Goal: Transaction & Acquisition: Book appointment/travel/reservation

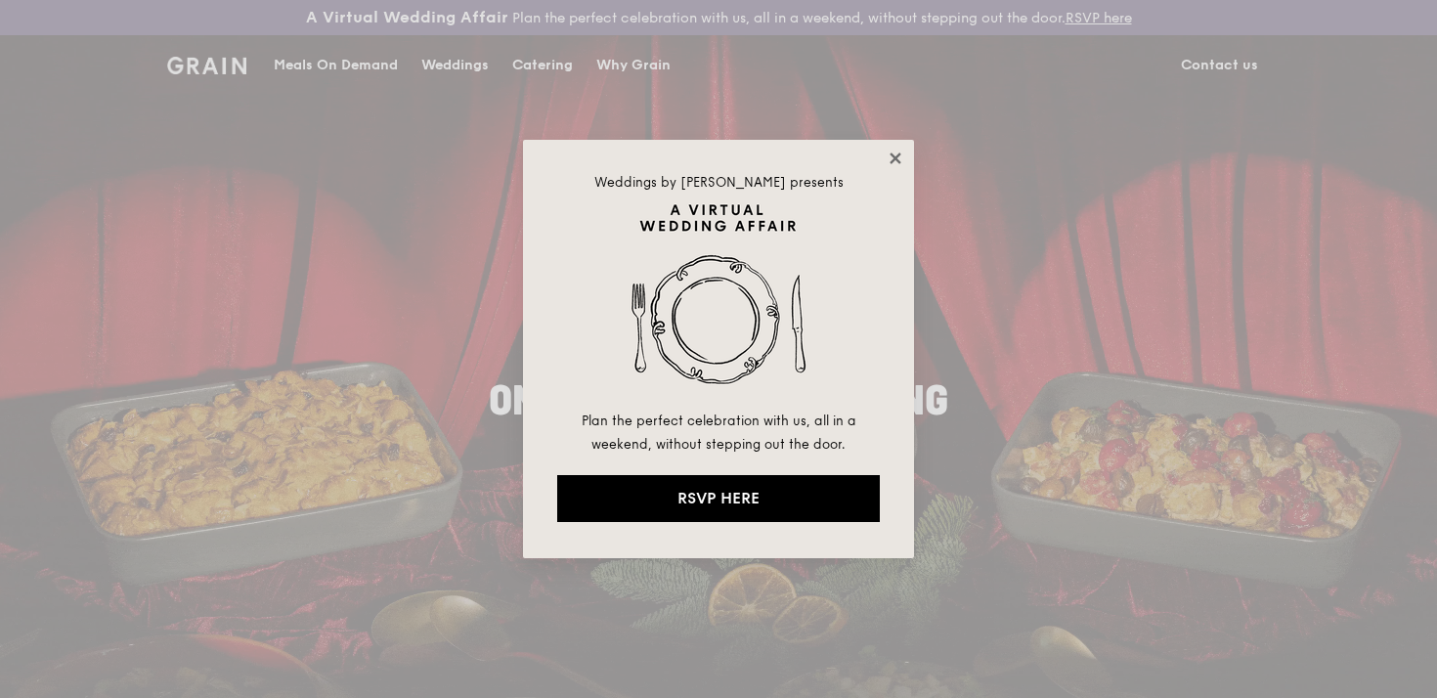
click at [899, 160] on icon at bounding box center [895, 159] width 18 height 18
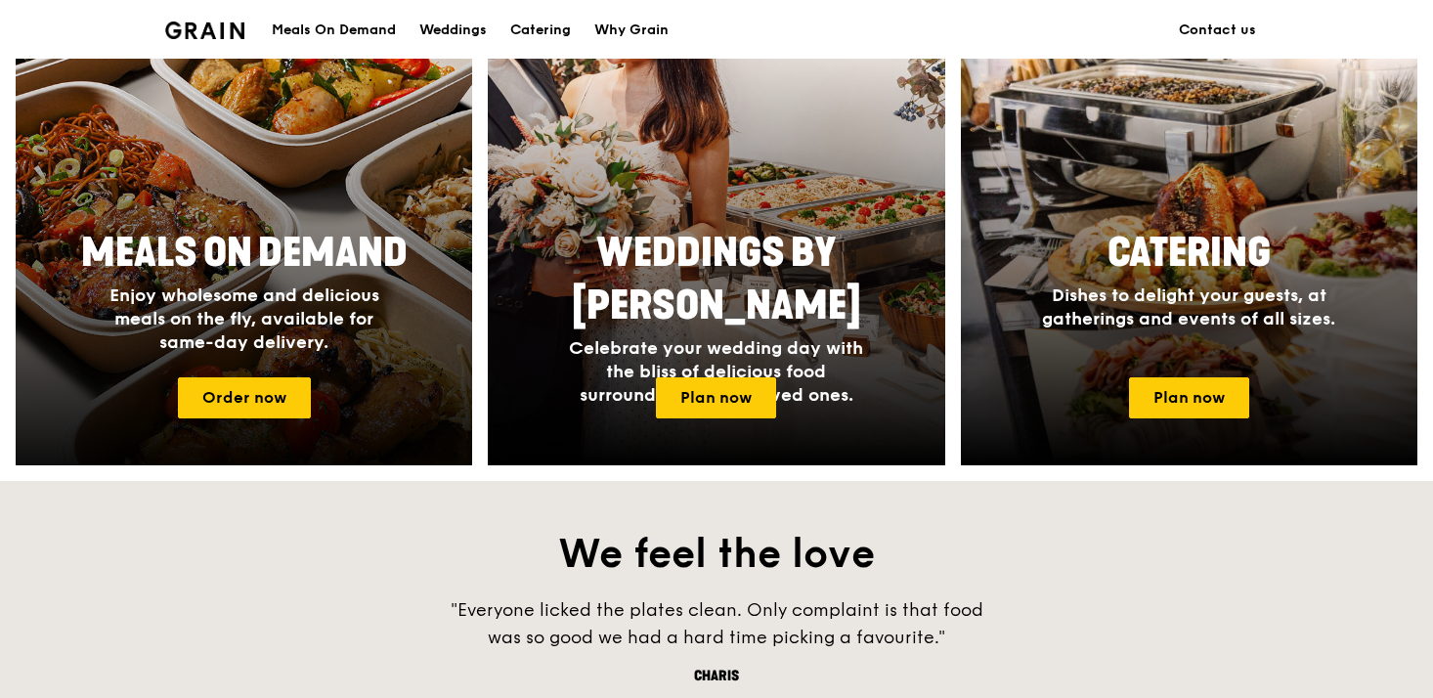
scroll to position [875, 0]
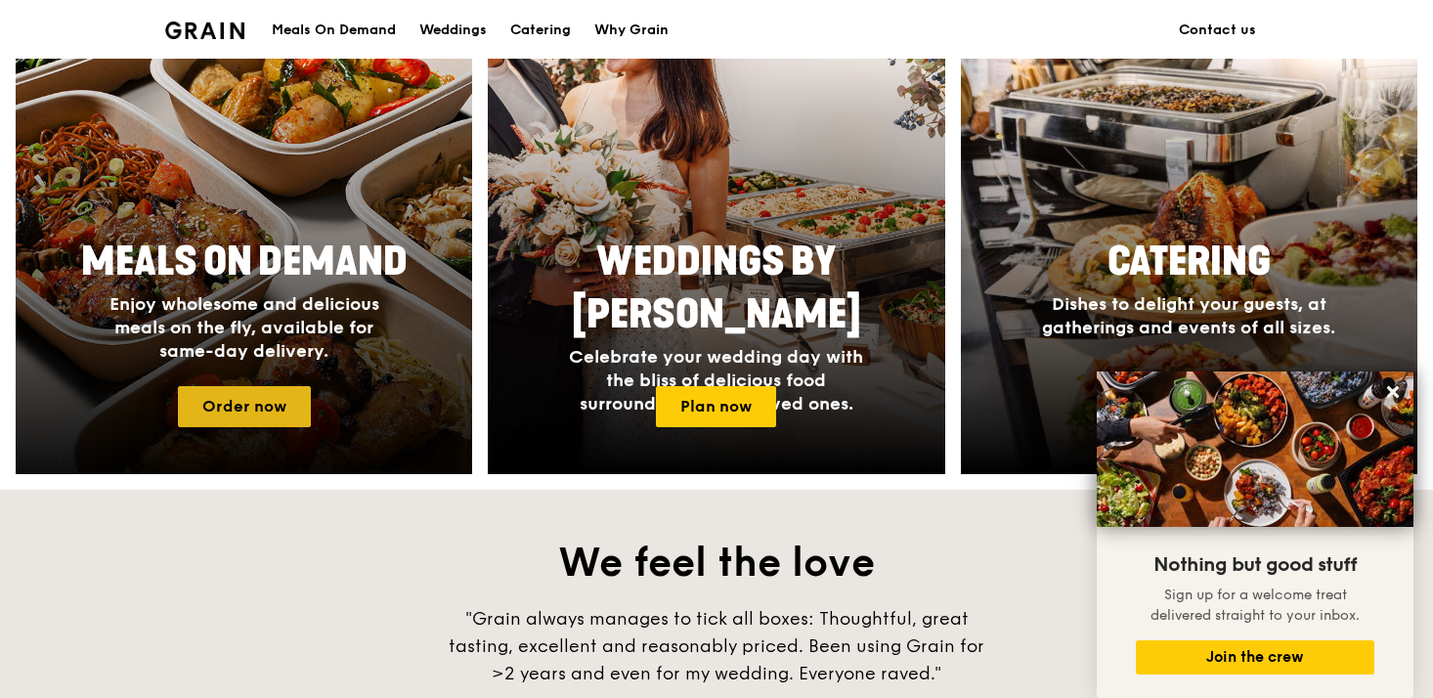
click at [261, 414] on link "Order now" at bounding box center [244, 406] width 133 height 41
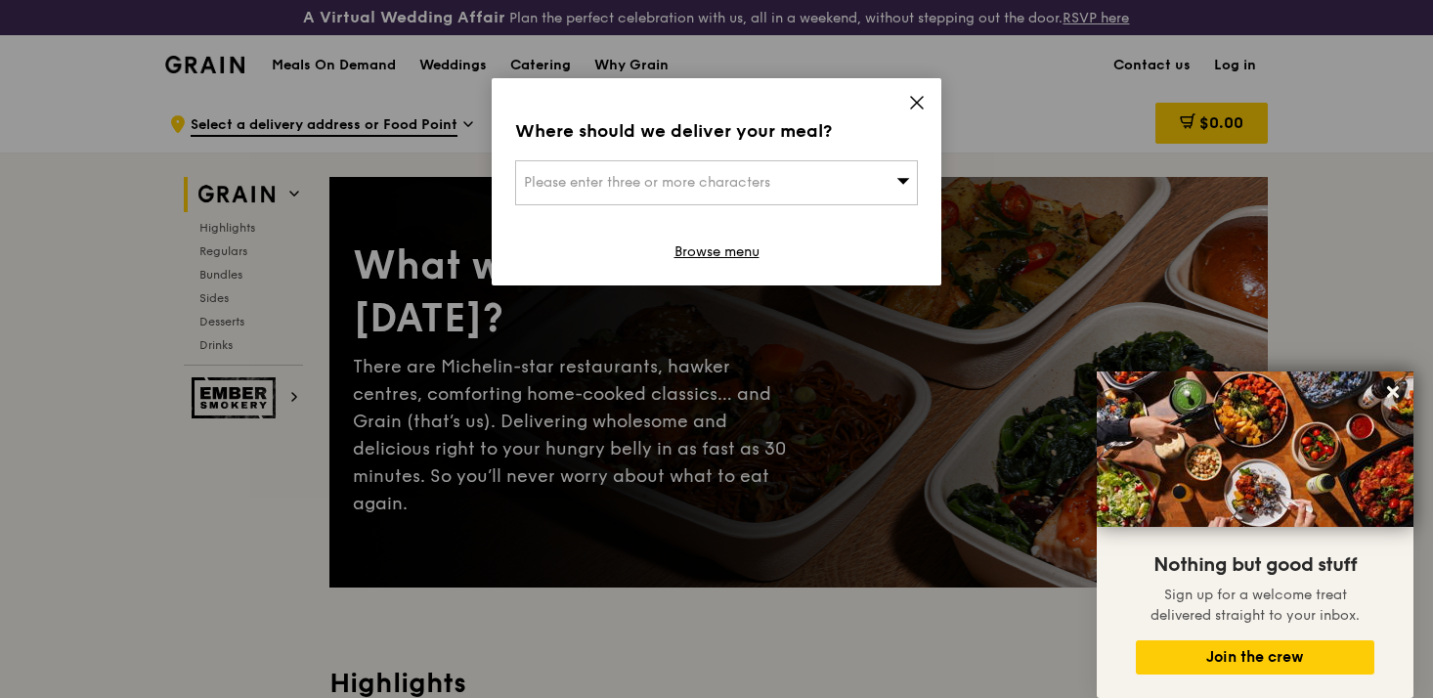
click at [918, 105] on icon at bounding box center [917, 103] width 18 height 18
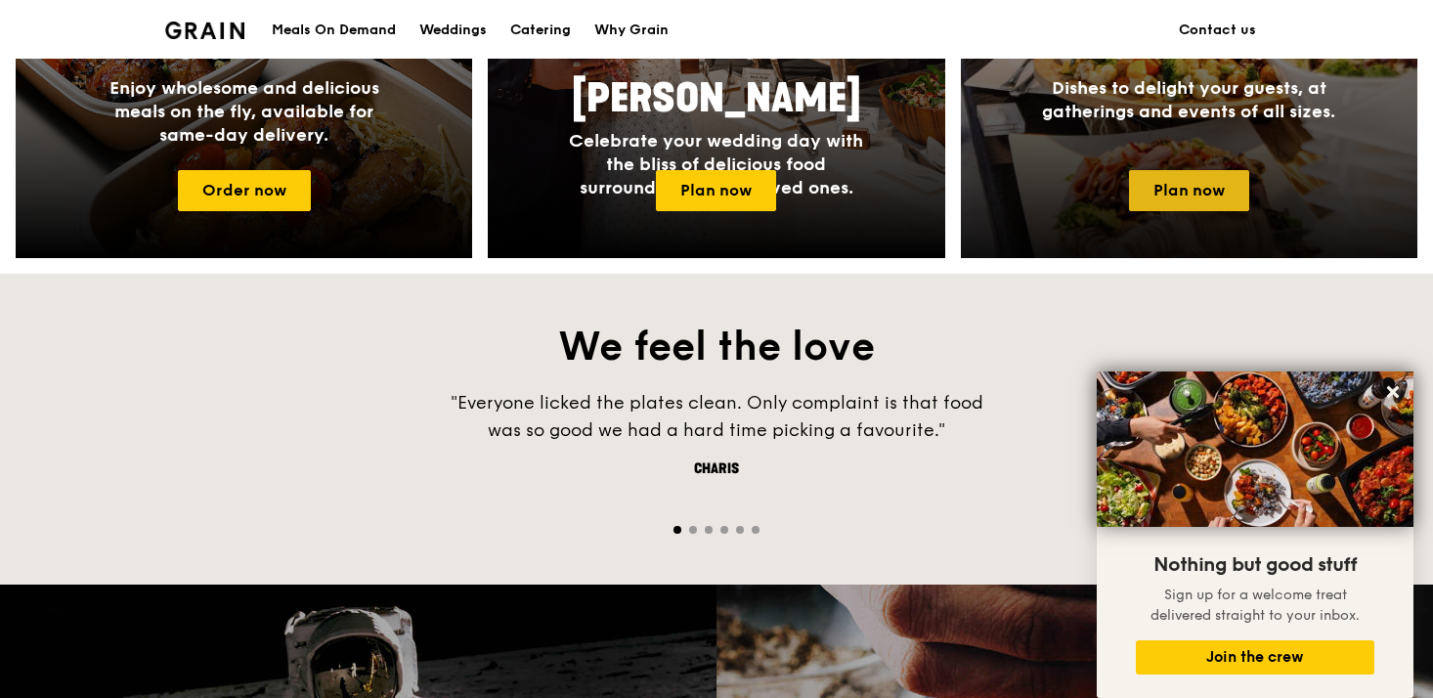
scroll to position [1093, 0]
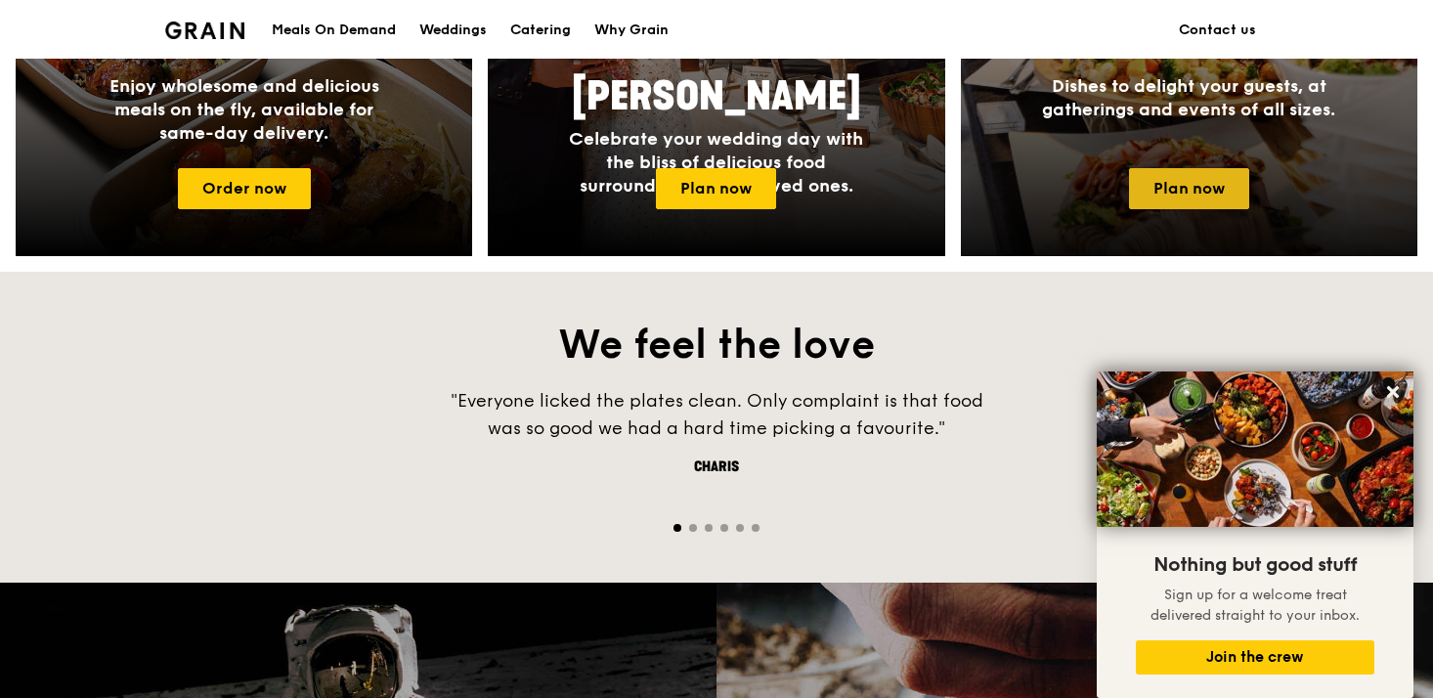
click at [1190, 175] on link "Plan now" at bounding box center [1189, 188] width 120 height 41
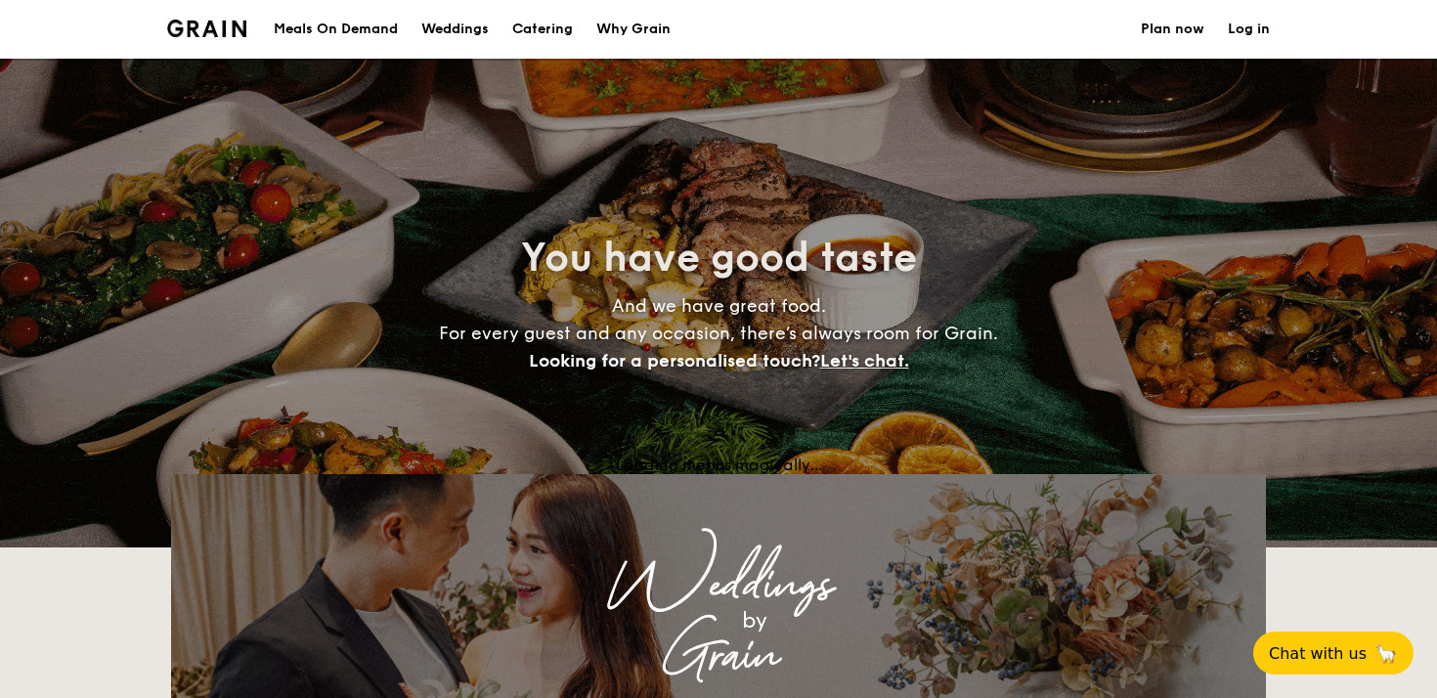
select select
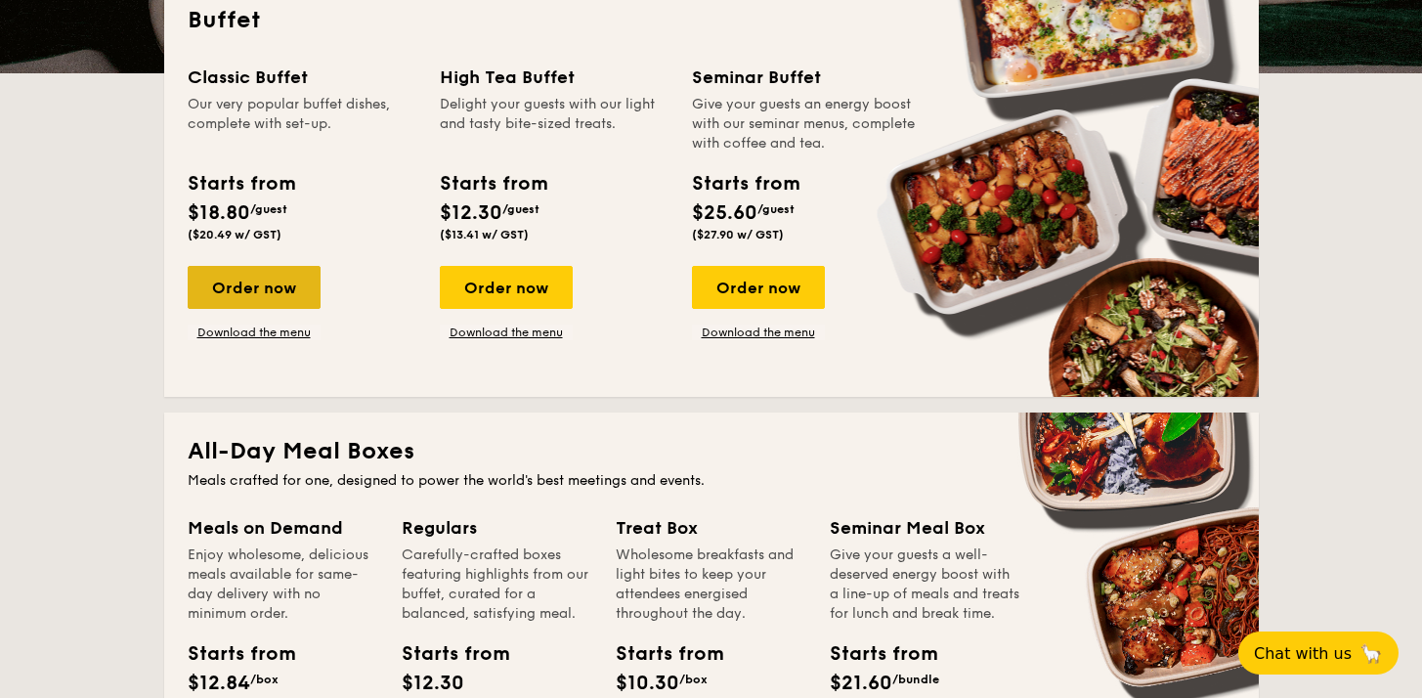
scroll to position [515, 0]
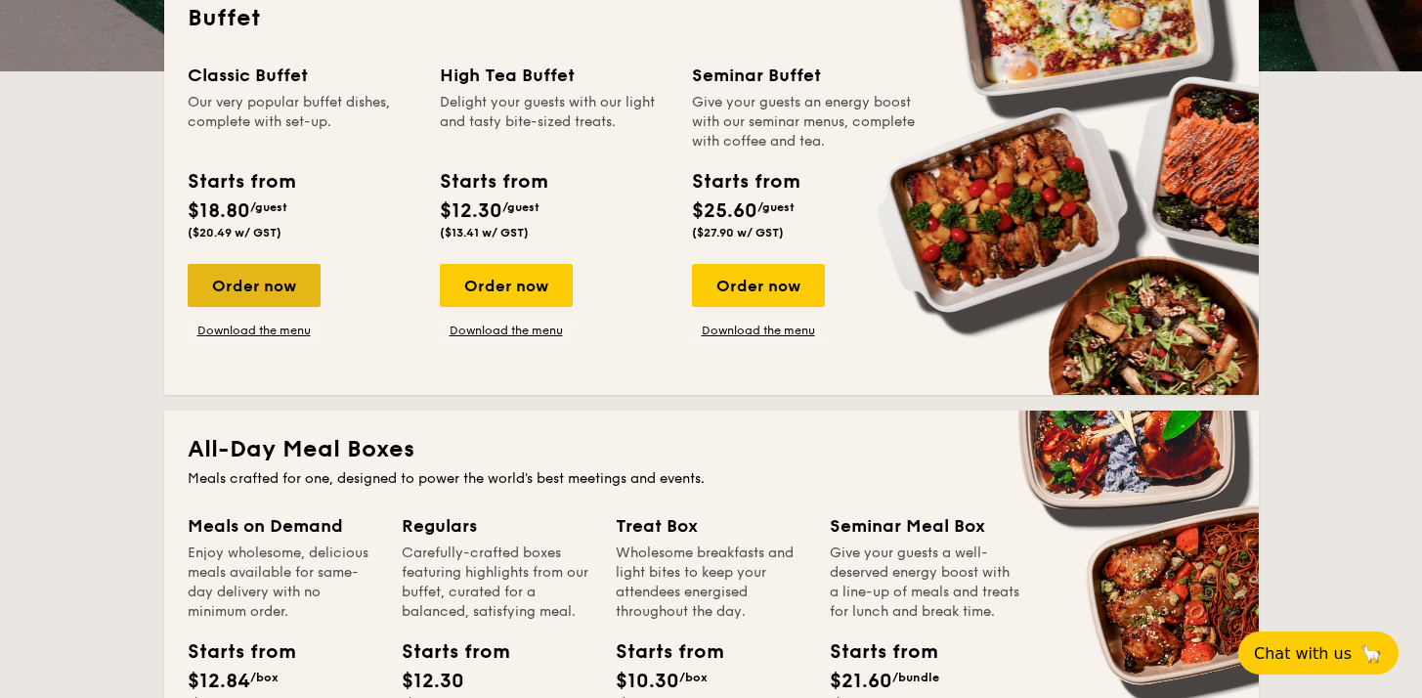
click at [230, 286] on div "Order now" at bounding box center [254, 285] width 133 height 43
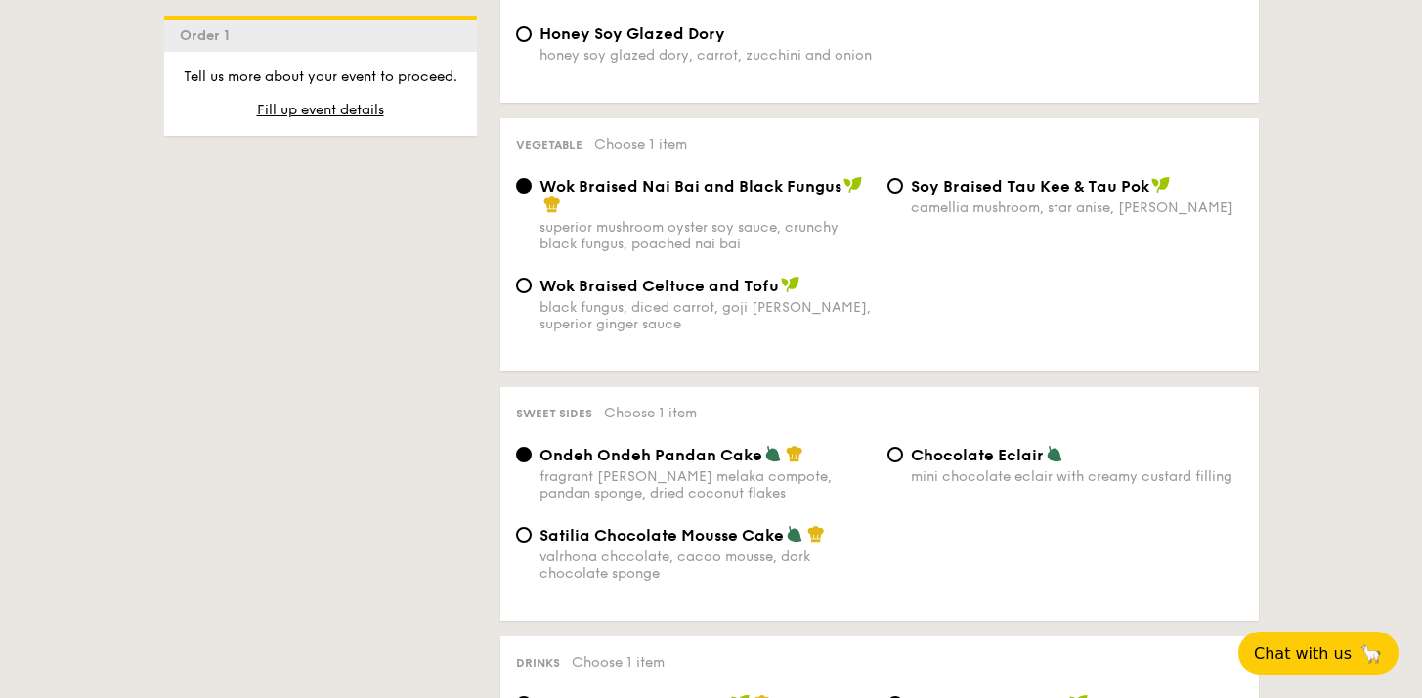
scroll to position [1452, 0]
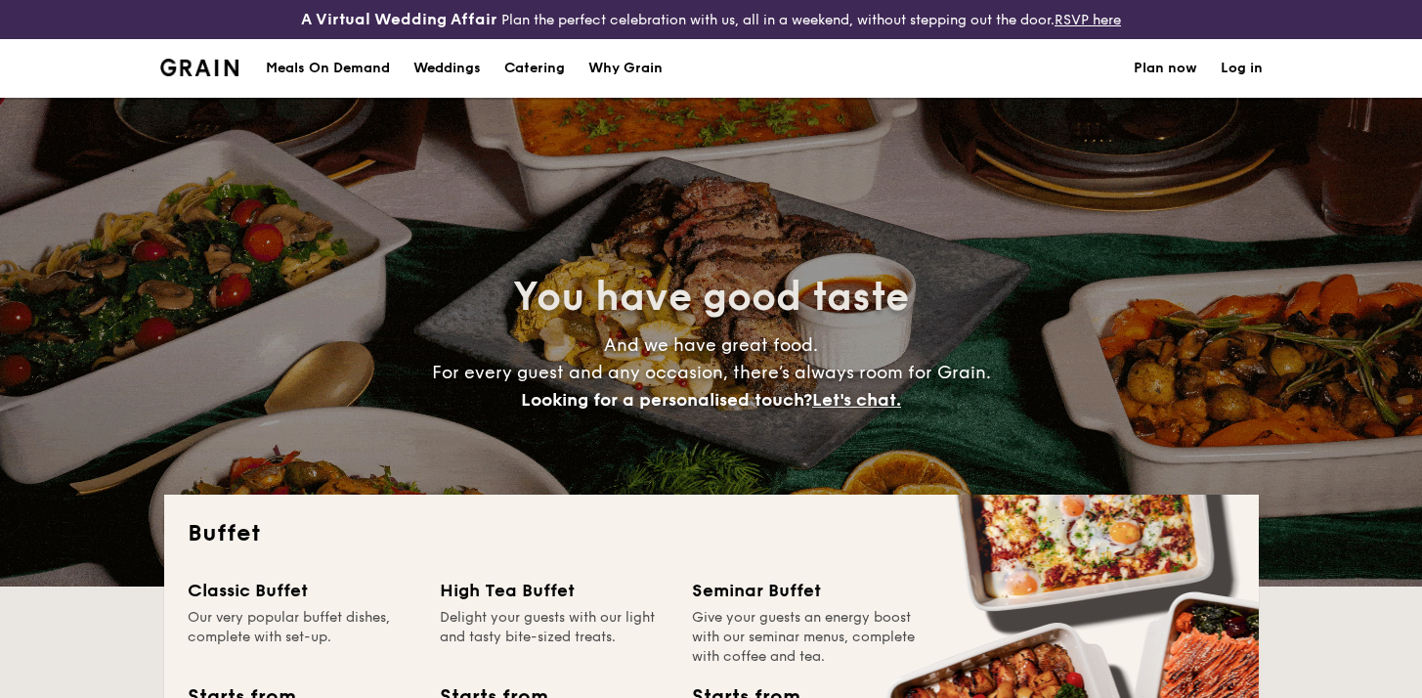
select select
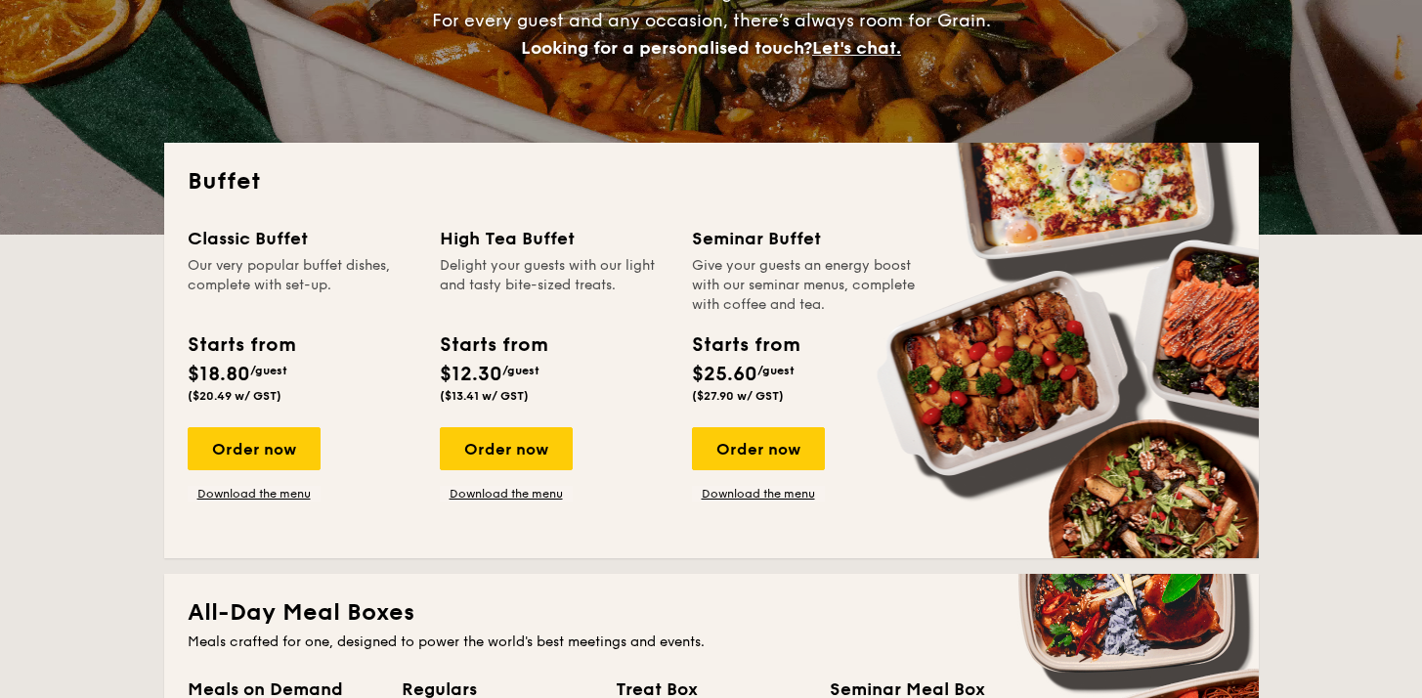
scroll to position [355, 0]
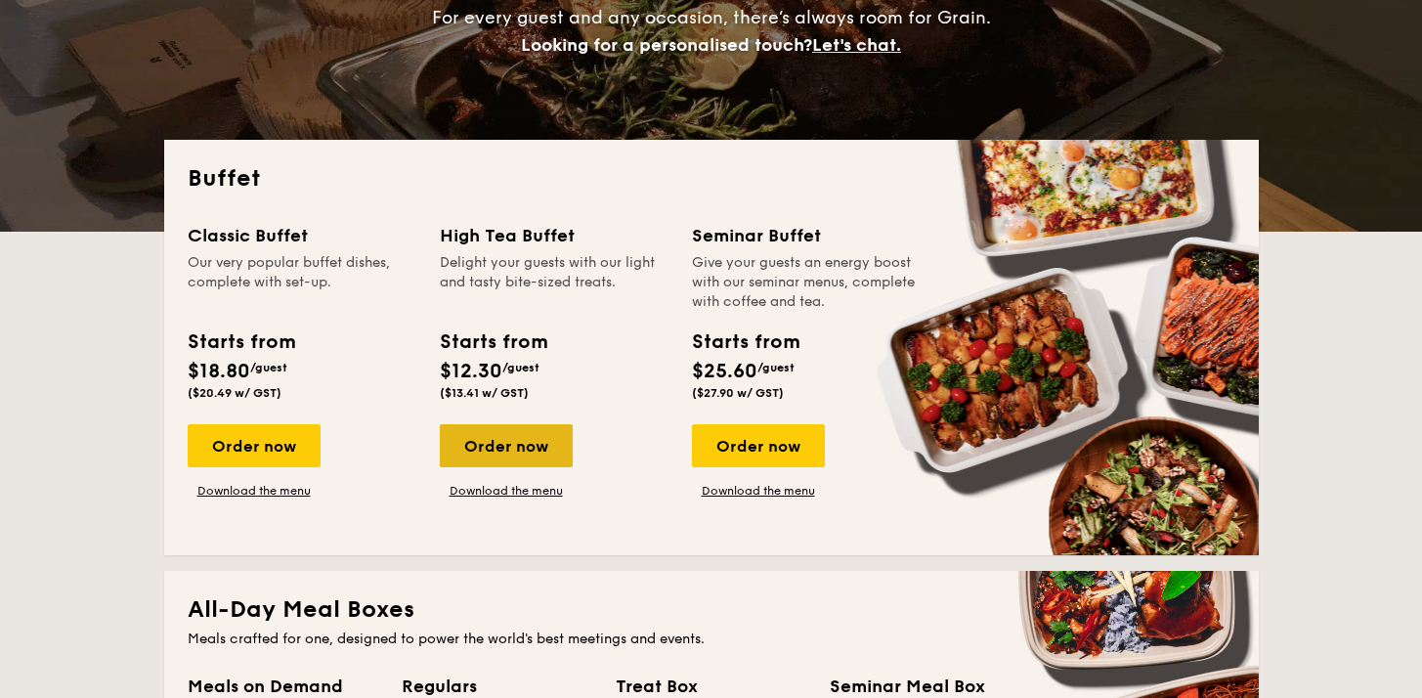
click at [513, 432] on div "Order now" at bounding box center [506, 445] width 133 height 43
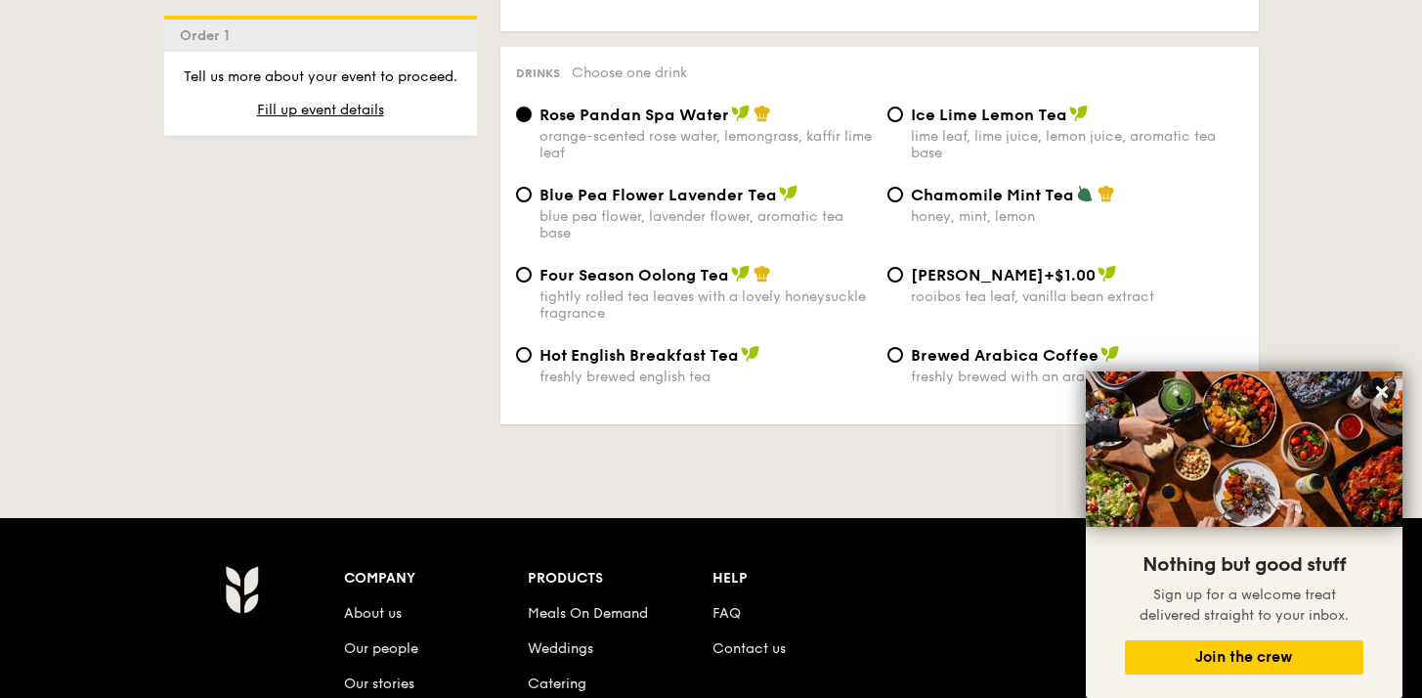
scroll to position [3289, 0]
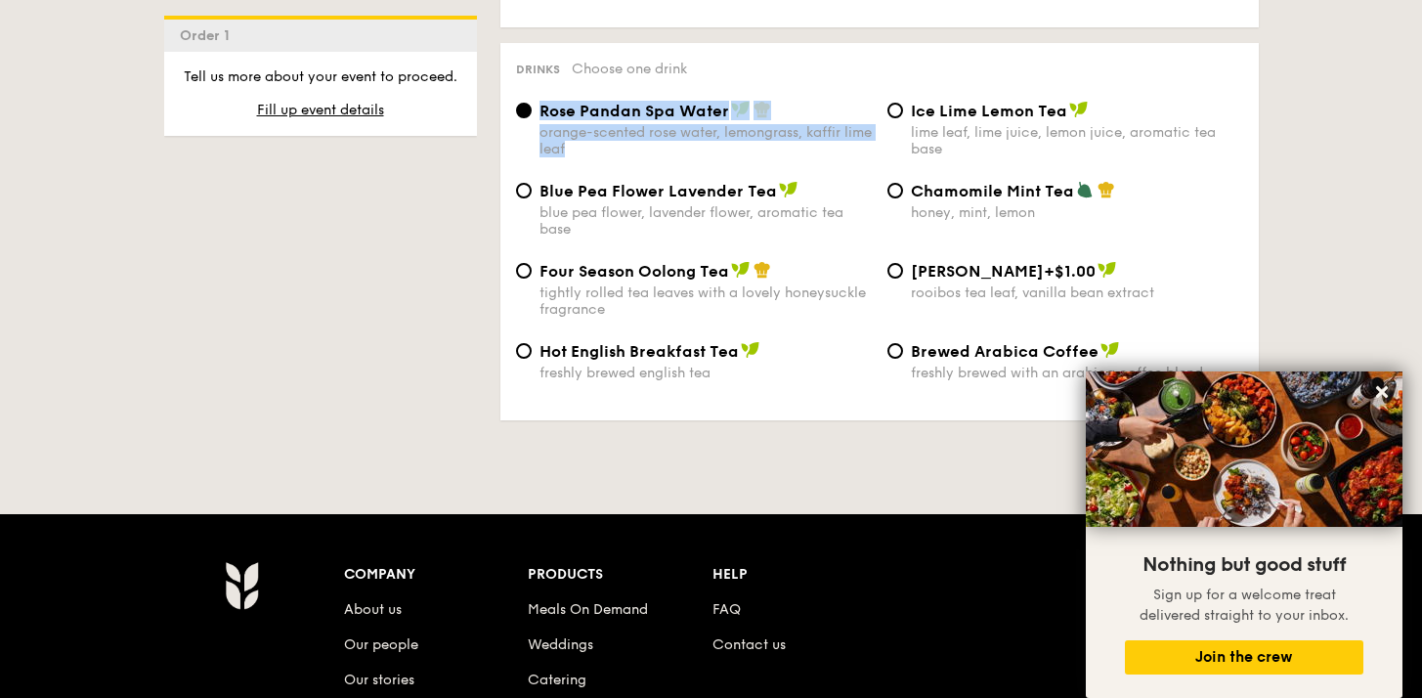
drag, startPoint x: 623, startPoint y: 141, endPoint x: 541, endPoint y: 109, distance: 86.9
click at [540, 111] on div "Rose Pandan Spa Water orange-scented rose water, lemongrass, kaffir lime leaf" at bounding box center [706, 129] width 332 height 57
copy div "Rose Pandan Spa Water orange-scented rose water, lemongrass, kaffir lime leaf"
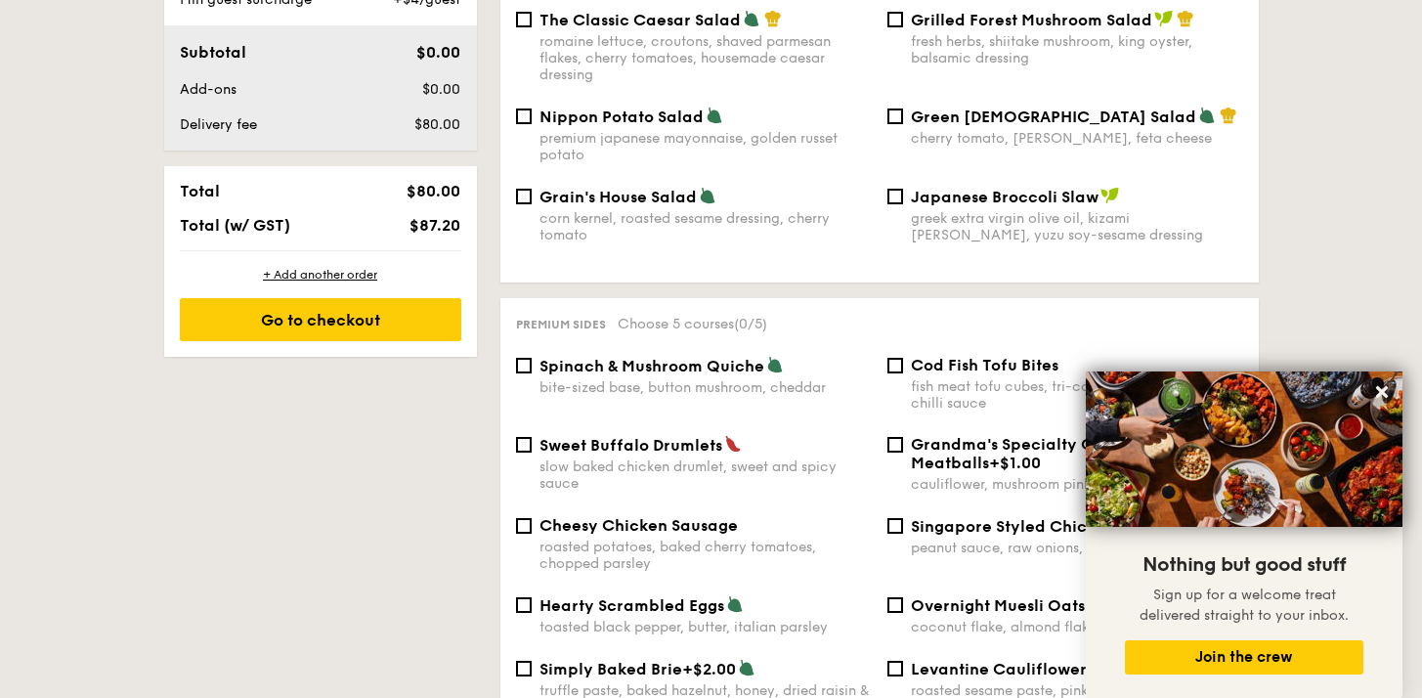
select select
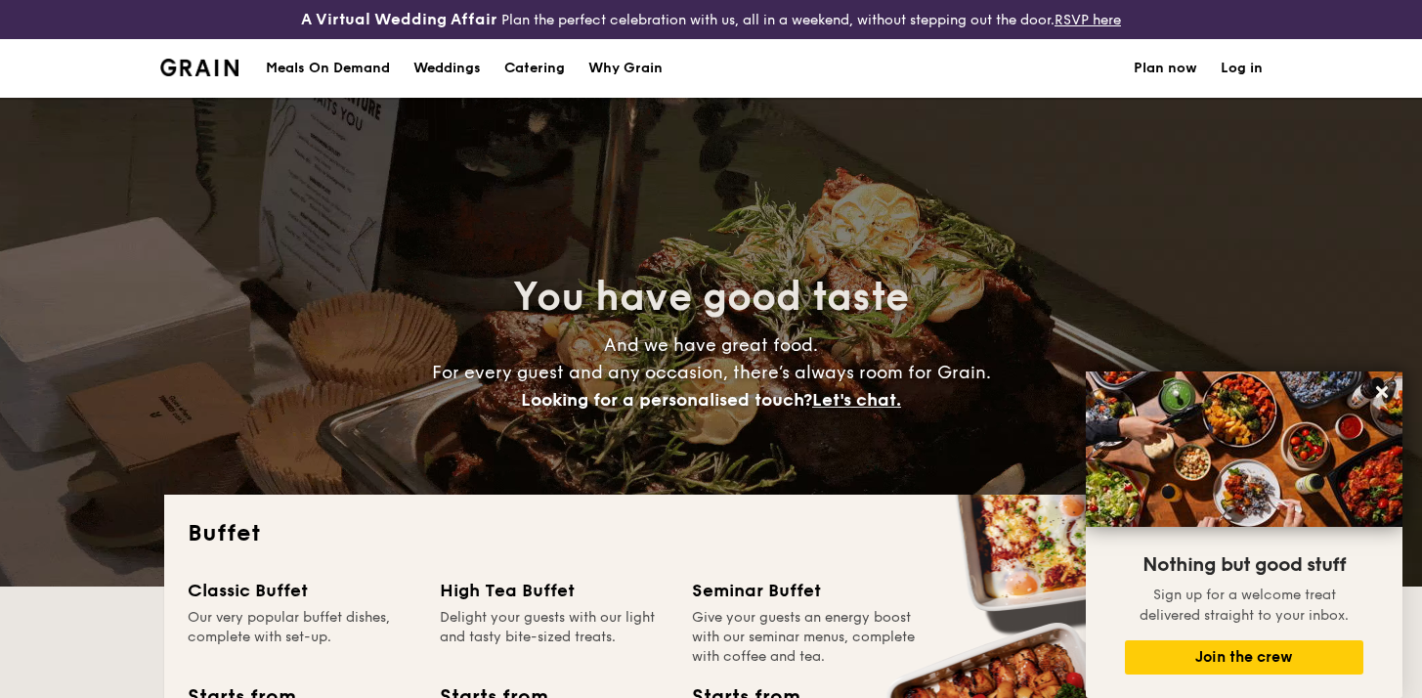
click at [355, 69] on div "Meals On Demand" at bounding box center [328, 68] width 124 height 59
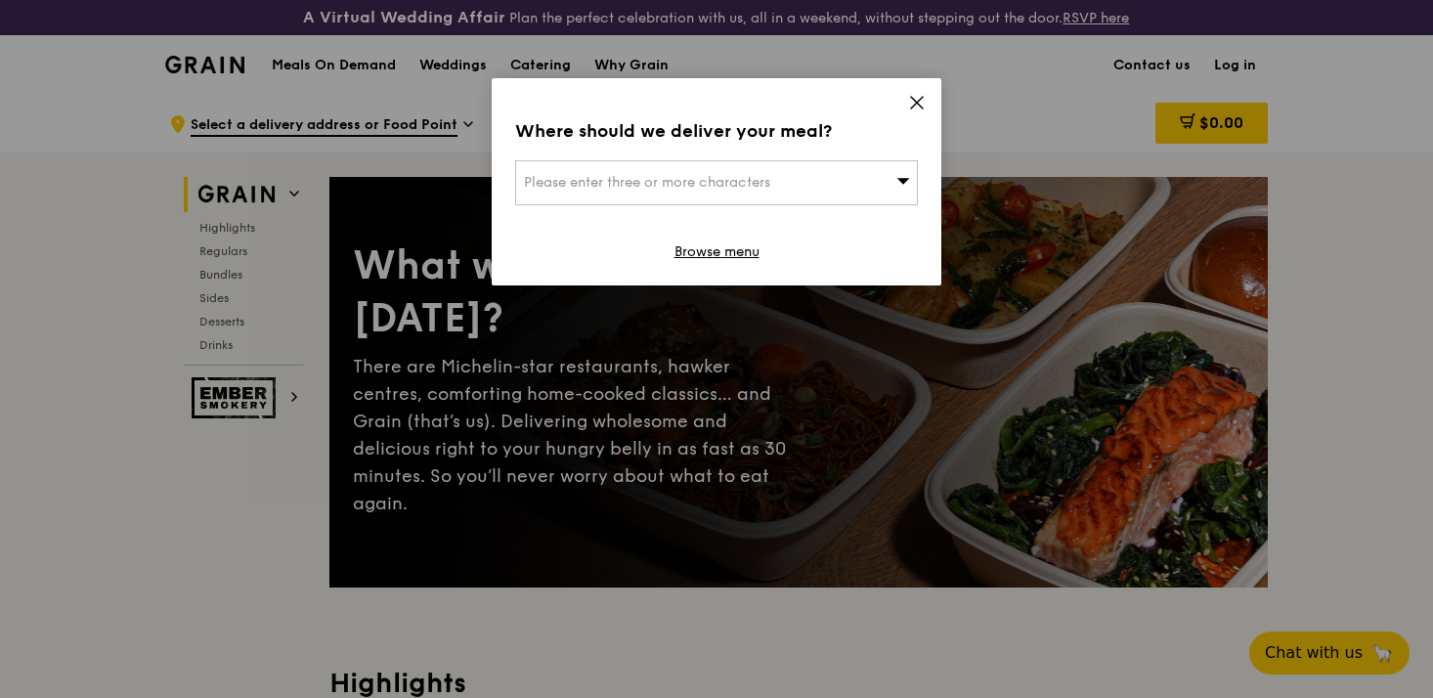
click at [915, 108] on icon at bounding box center [917, 103] width 18 height 18
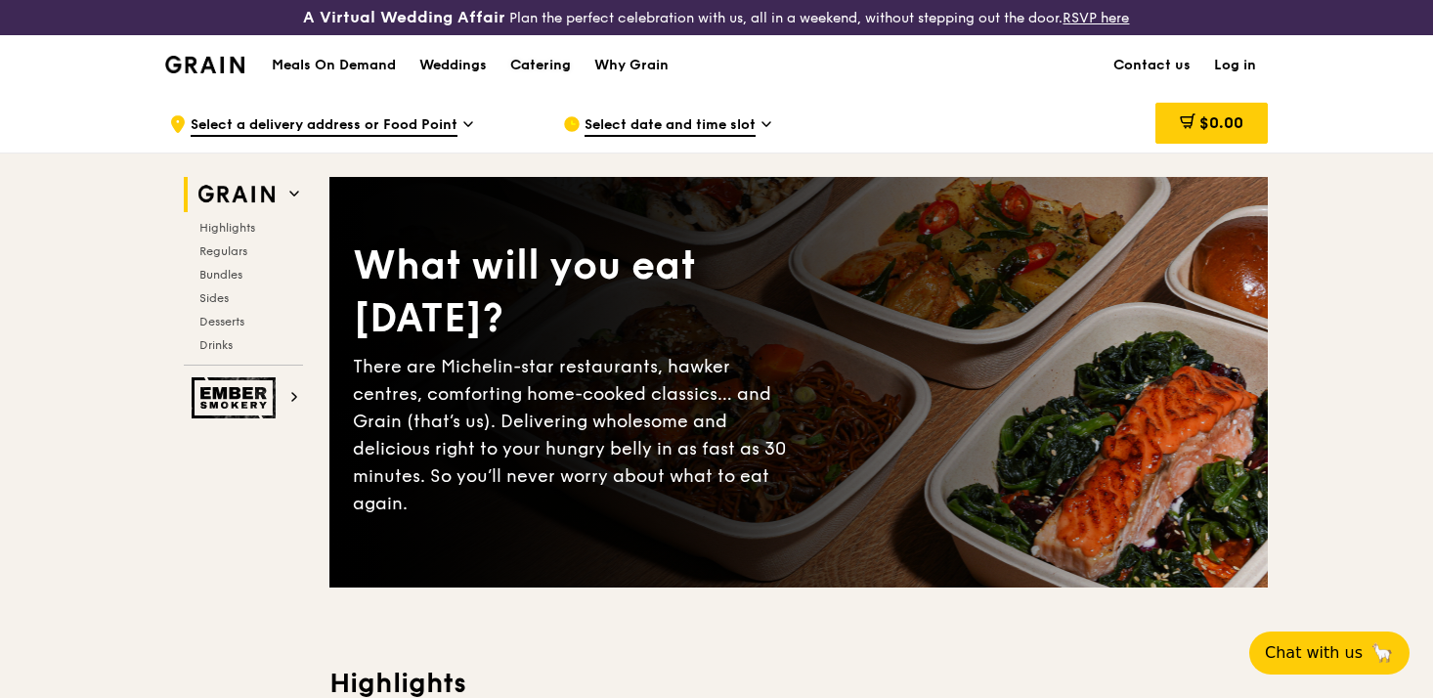
click at [543, 70] on div "Catering" at bounding box center [540, 65] width 61 height 59
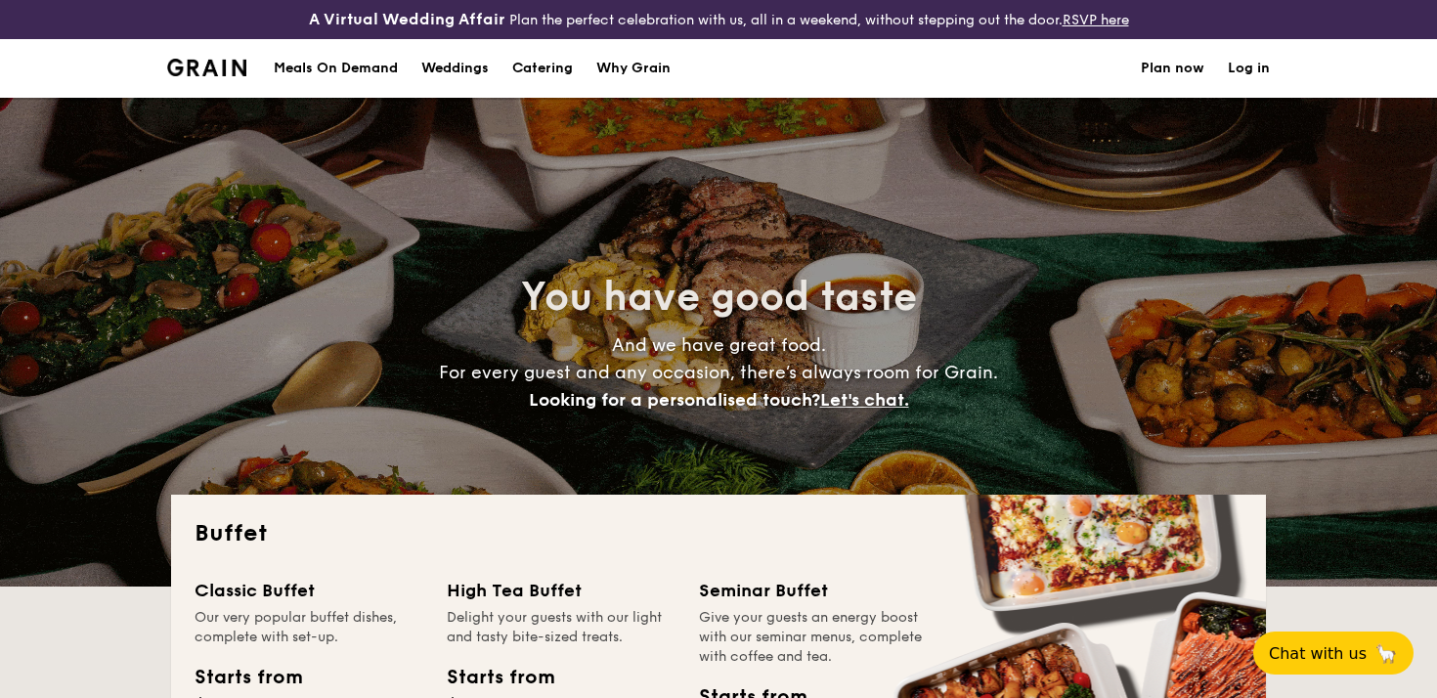
select select
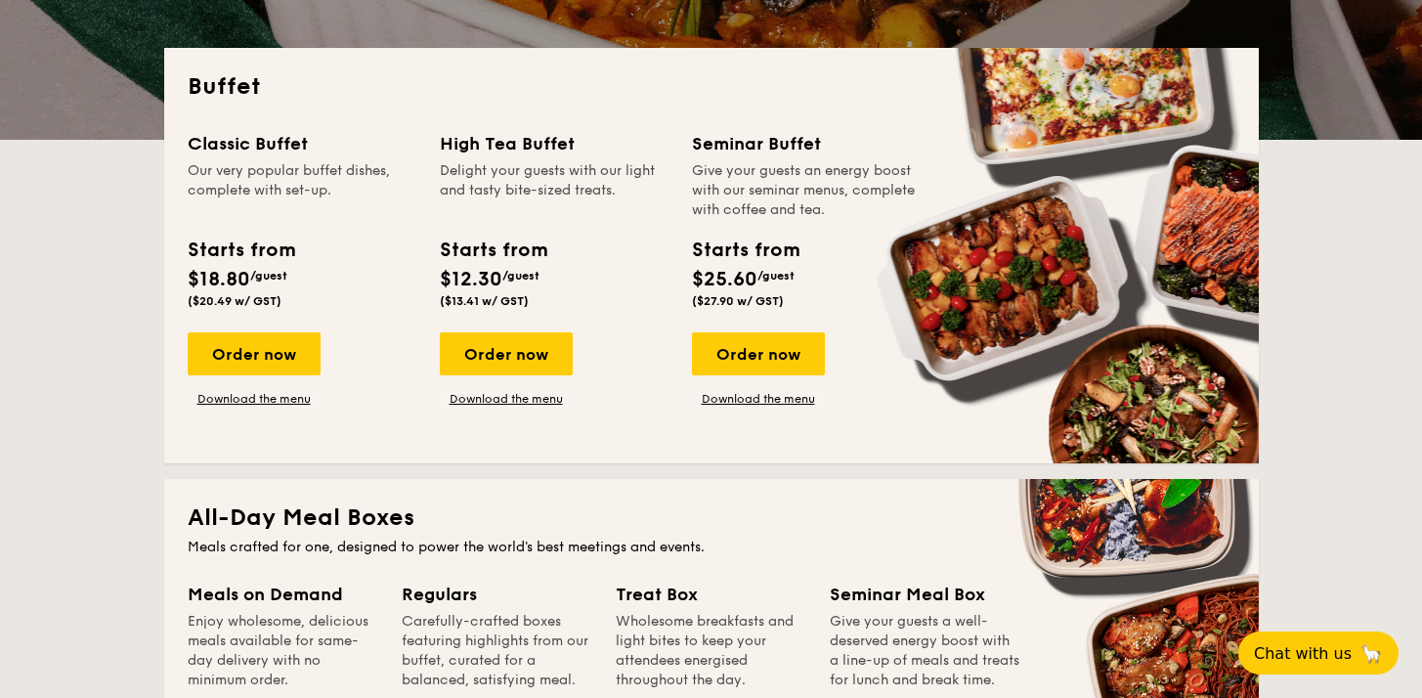
scroll to position [460, 0]
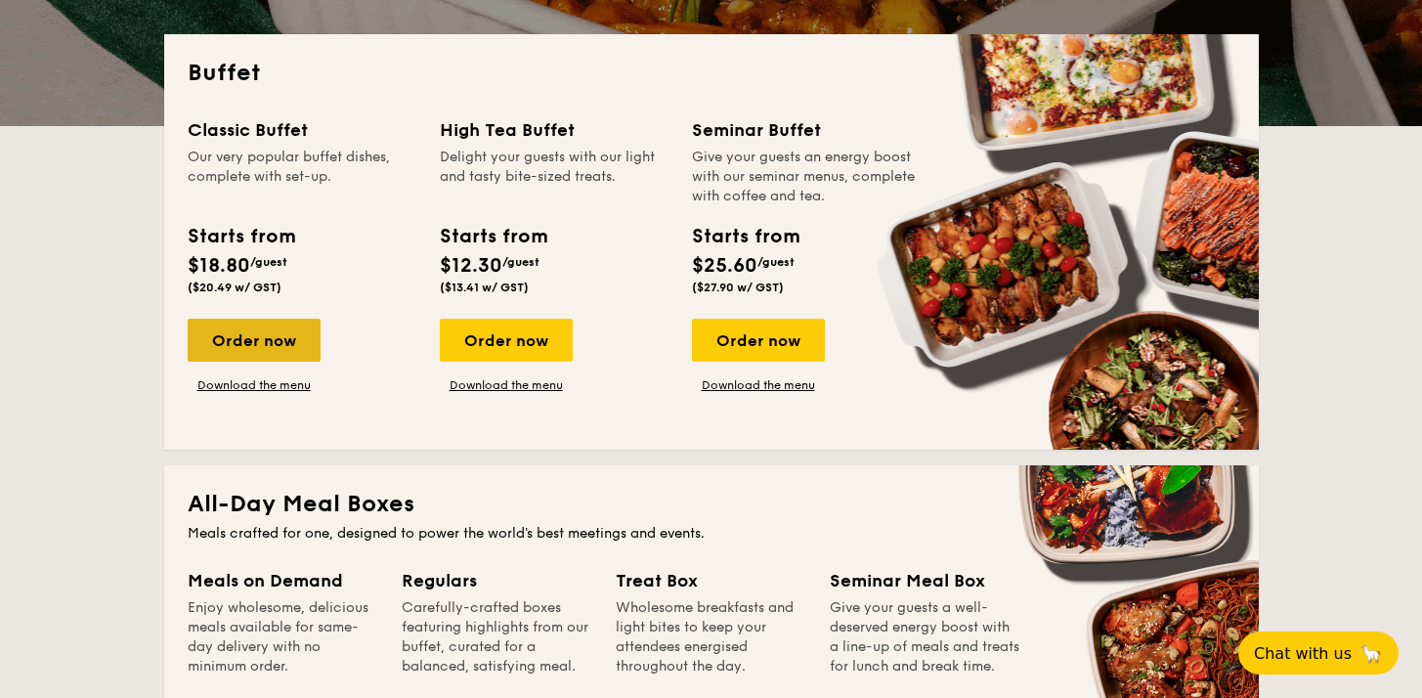
click at [290, 341] on div "Order now" at bounding box center [254, 340] width 133 height 43
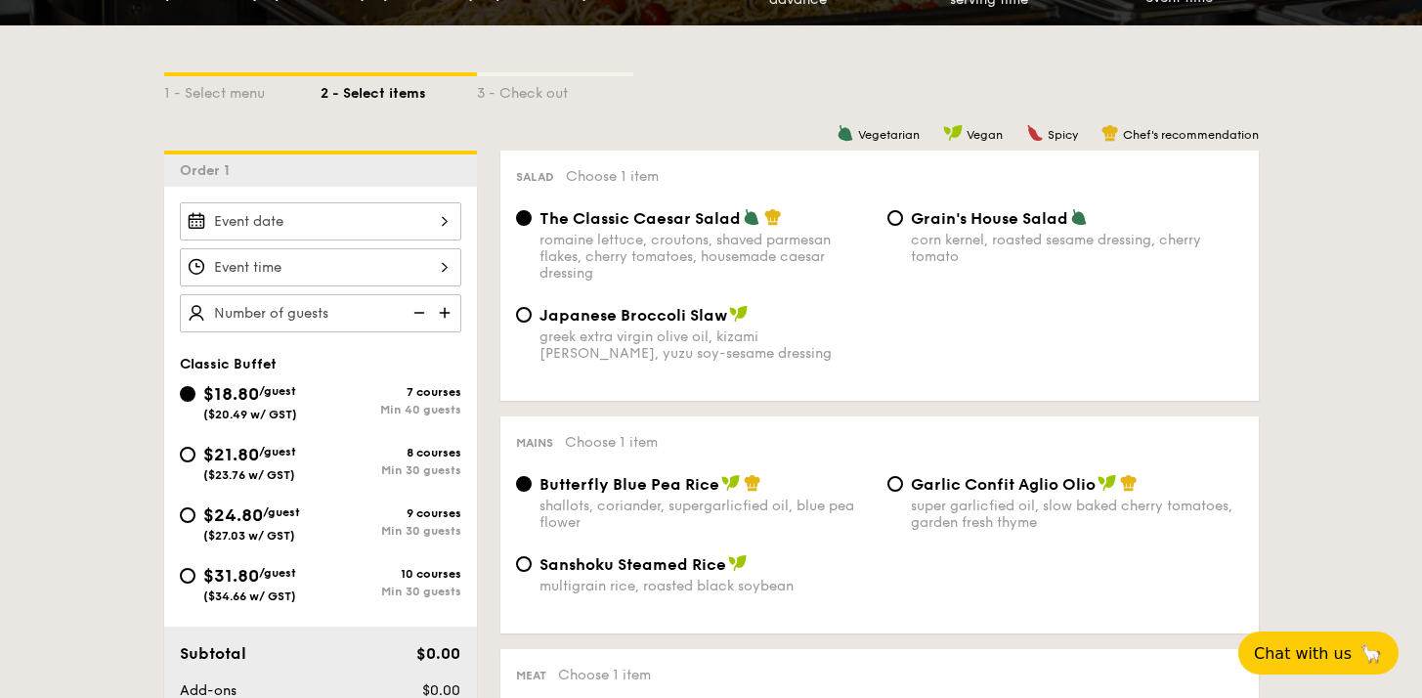
scroll to position [443, 0]
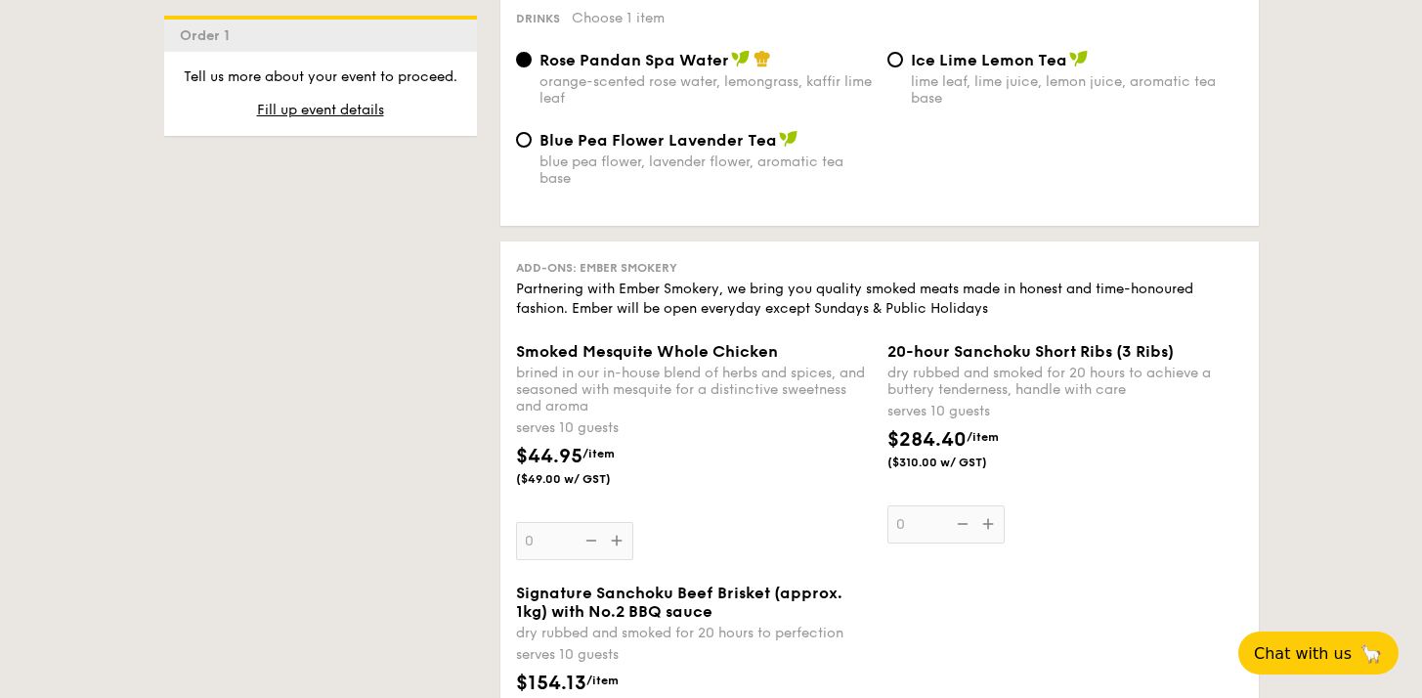
scroll to position [811, 0]
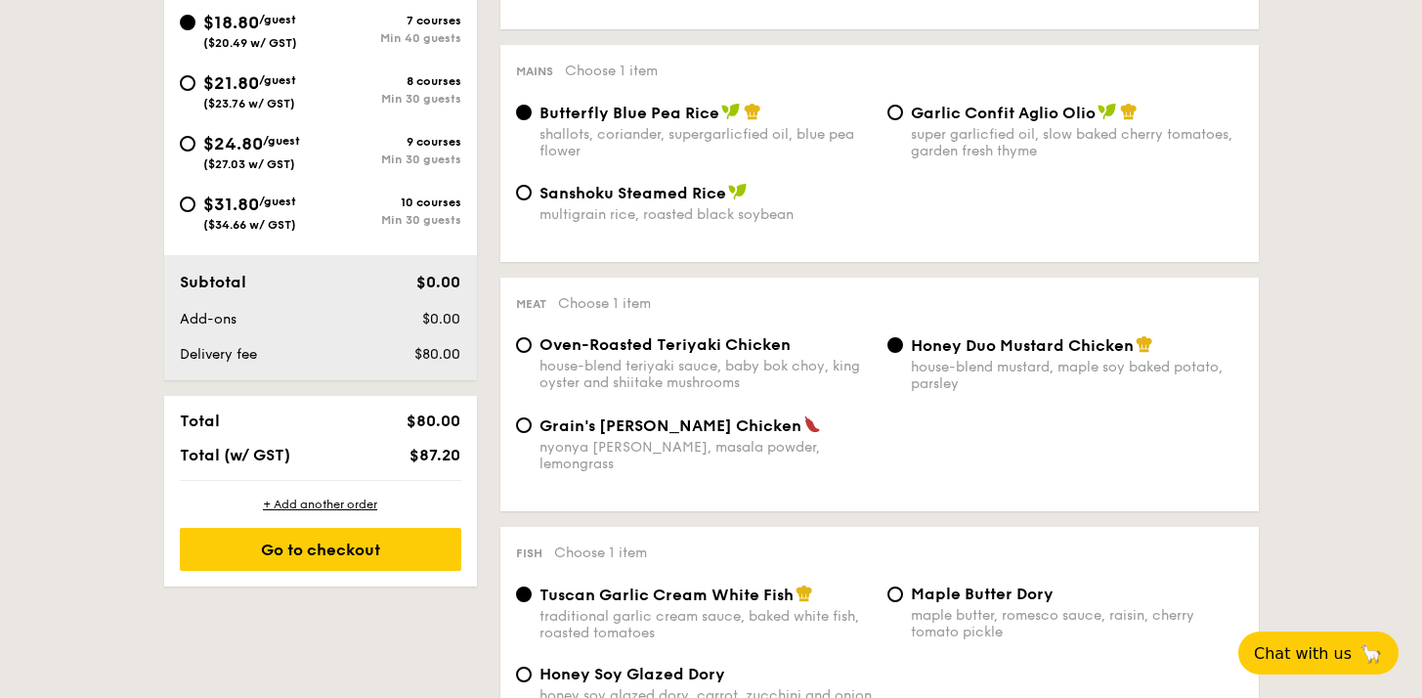
select select
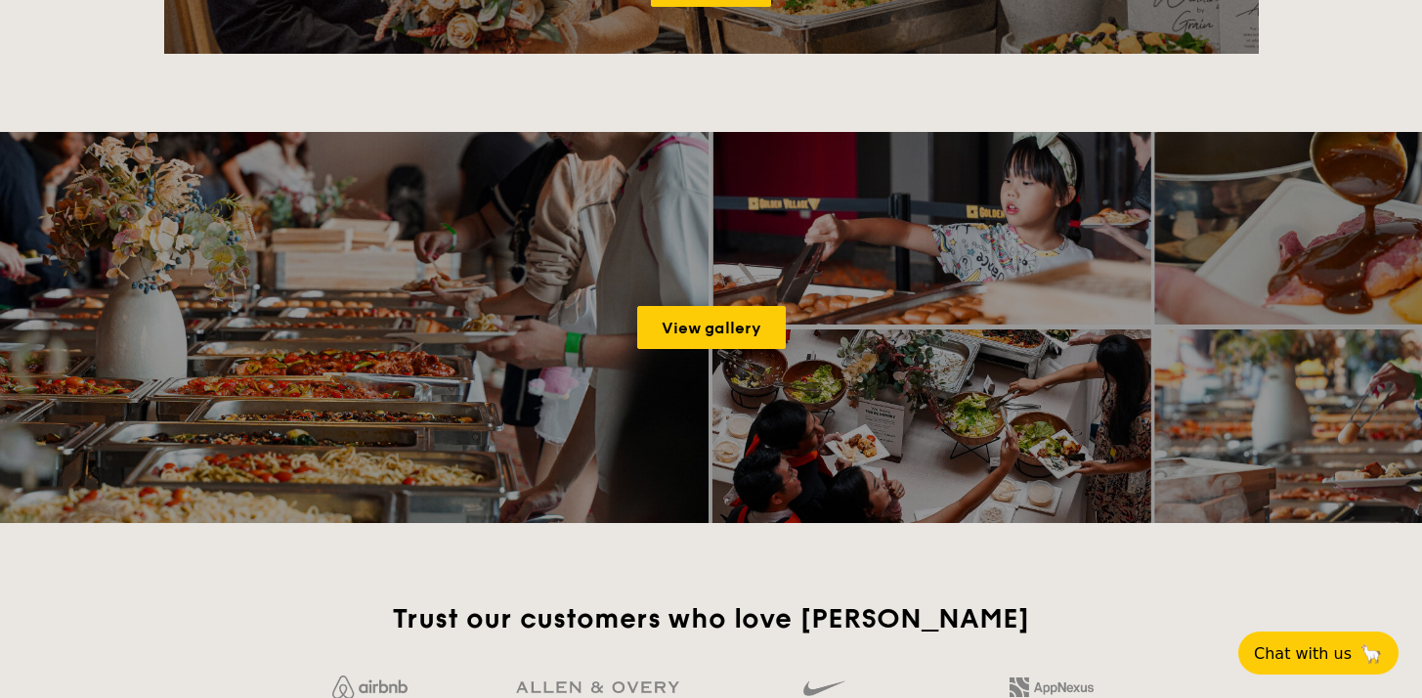
scroll to position [499, 0]
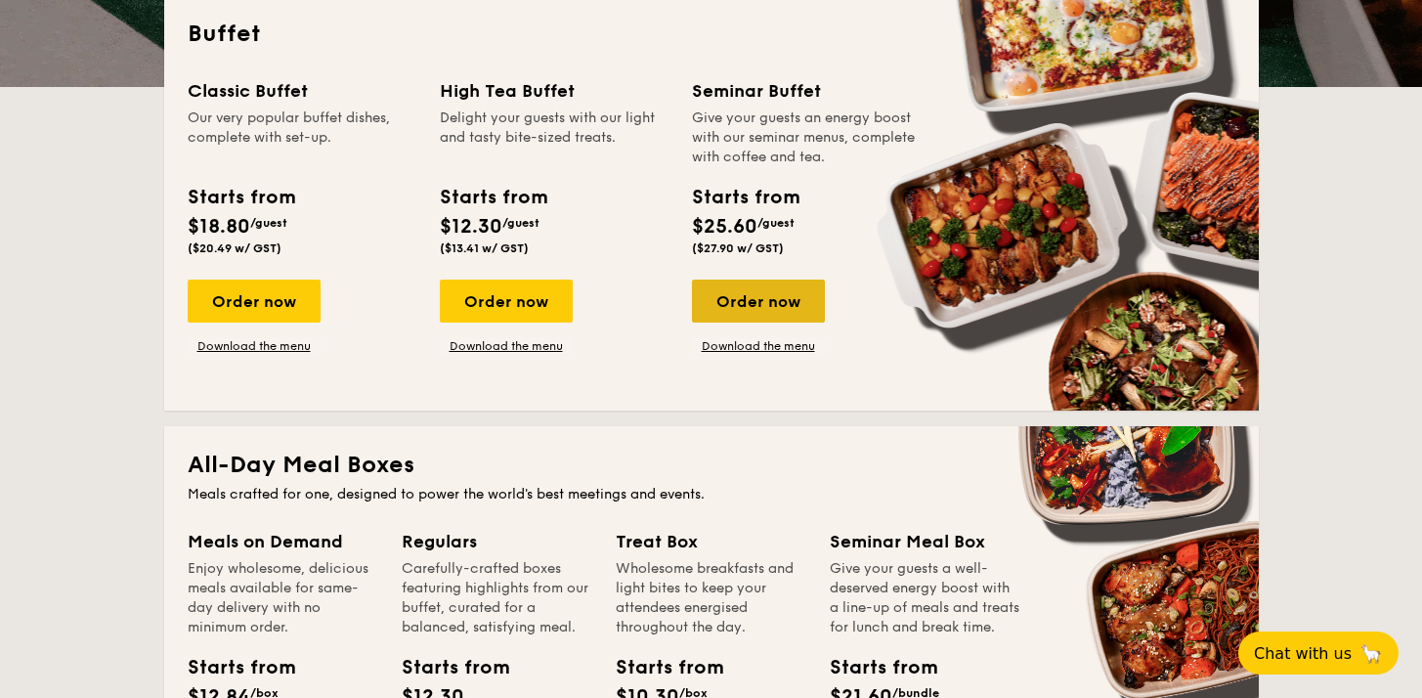
click at [760, 302] on div "Order now" at bounding box center [758, 301] width 133 height 43
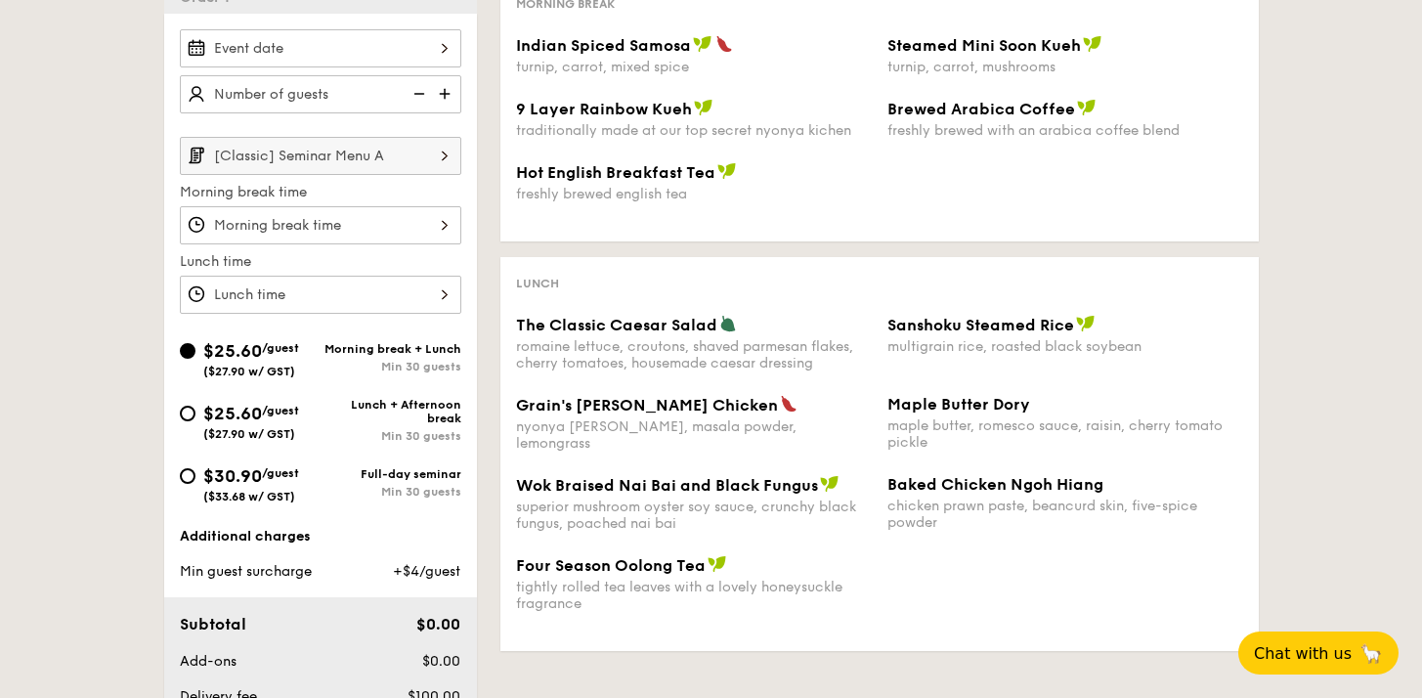
select select
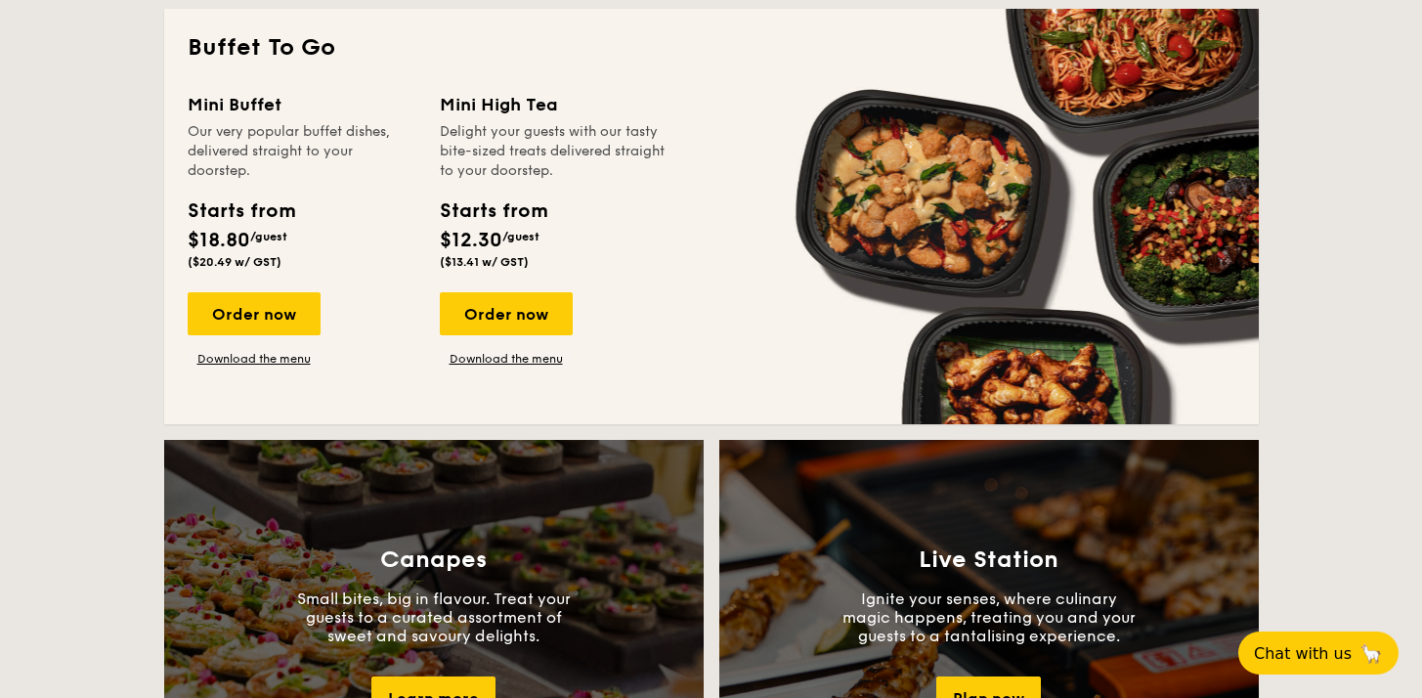
scroll to position [1397, 0]
